Goal: Information Seeking & Learning: Learn about a topic

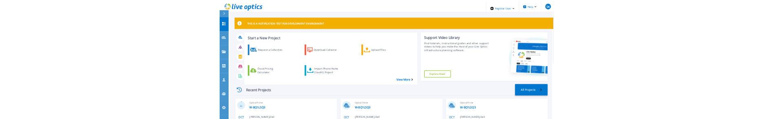
scroll to position [82, 0]
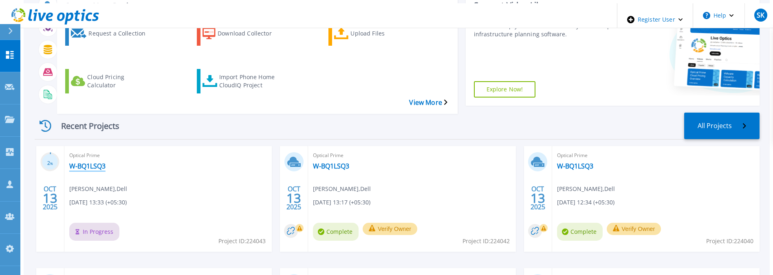
click at [90, 162] on link "W-BQ1LSQ3" at bounding box center [87, 166] width 36 height 8
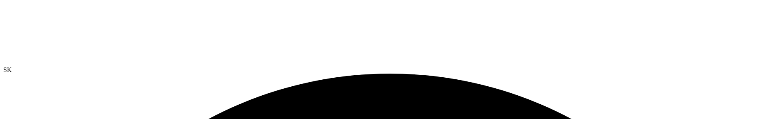
drag, startPoint x: 400, startPoint y: 268, endPoint x: 156, endPoint y: 29, distance: 341.4
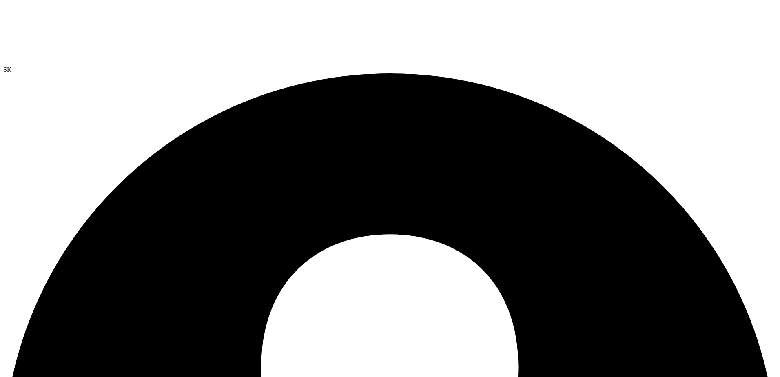
radio input "true"
radio input "false"
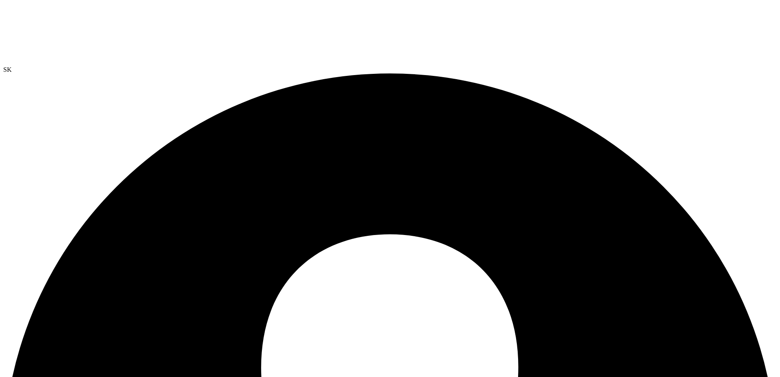
drag, startPoint x: 170, startPoint y: 32, endPoint x: 170, endPoint y: 37, distance: 4.5
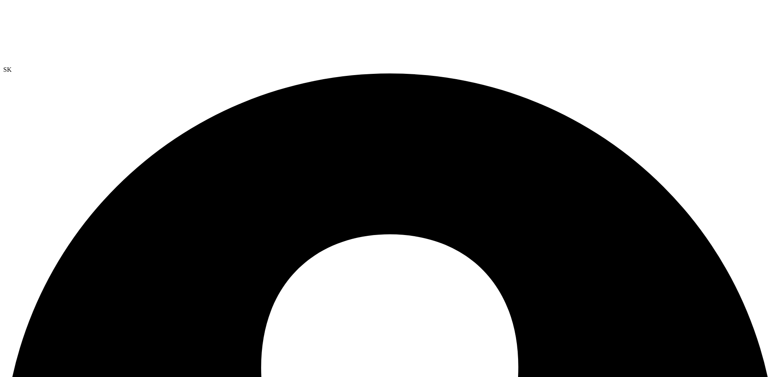
radio input "true"
radio input "false"
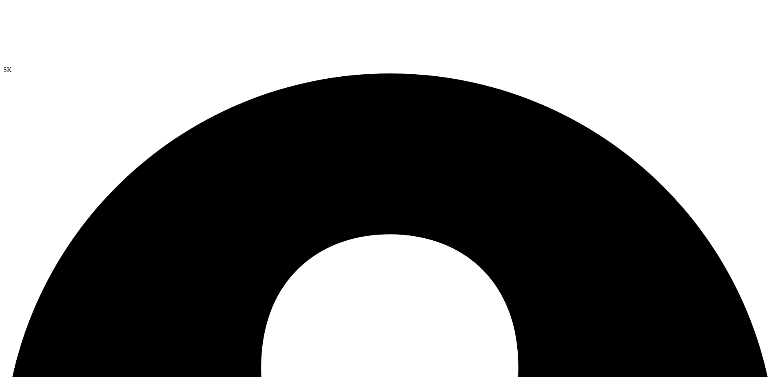
drag, startPoint x: 551, startPoint y: 72, endPoint x: 546, endPoint y: 76, distance: 6.4
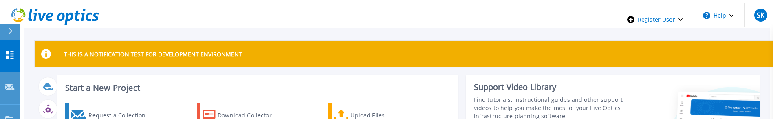
scroll to position [82, 0]
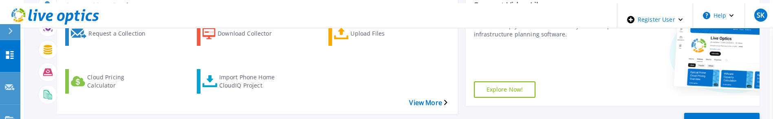
click at [5, 51] on icon at bounding box center [10, 55] width 10 height 8
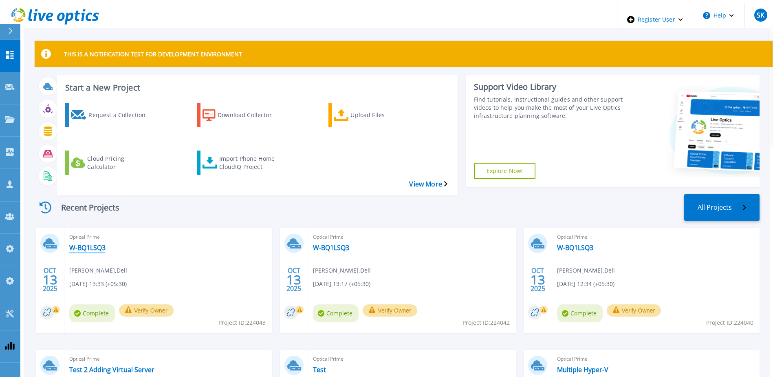
click at [80, 236] on div "Optical Prime W-BQ1LSQ3 [PERSON_NAME] , Dell [DATE] 13:33 (+05:30) Complete Ver…" at bounding box center [168, 281] width 208 height 106
click at [81, 243] on link "W-BQ1LSQ3" at bounding box center [87, 247] width 36 height 8
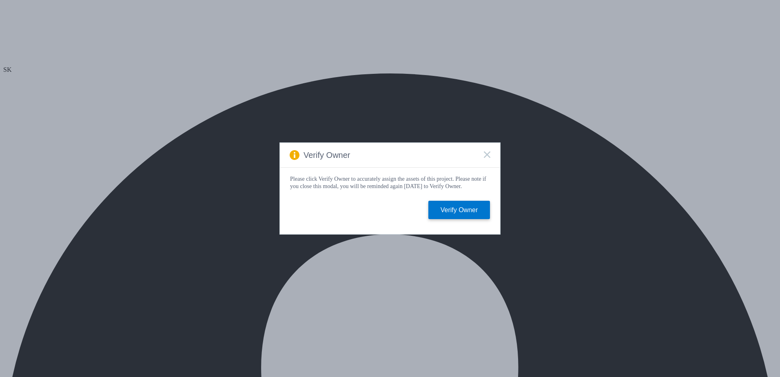
click at [488, 151] on rect at bounding box center [486, 154] width 7 height 7
